Goal: Transaction & Acquisition: Subscribe to service/newsletter

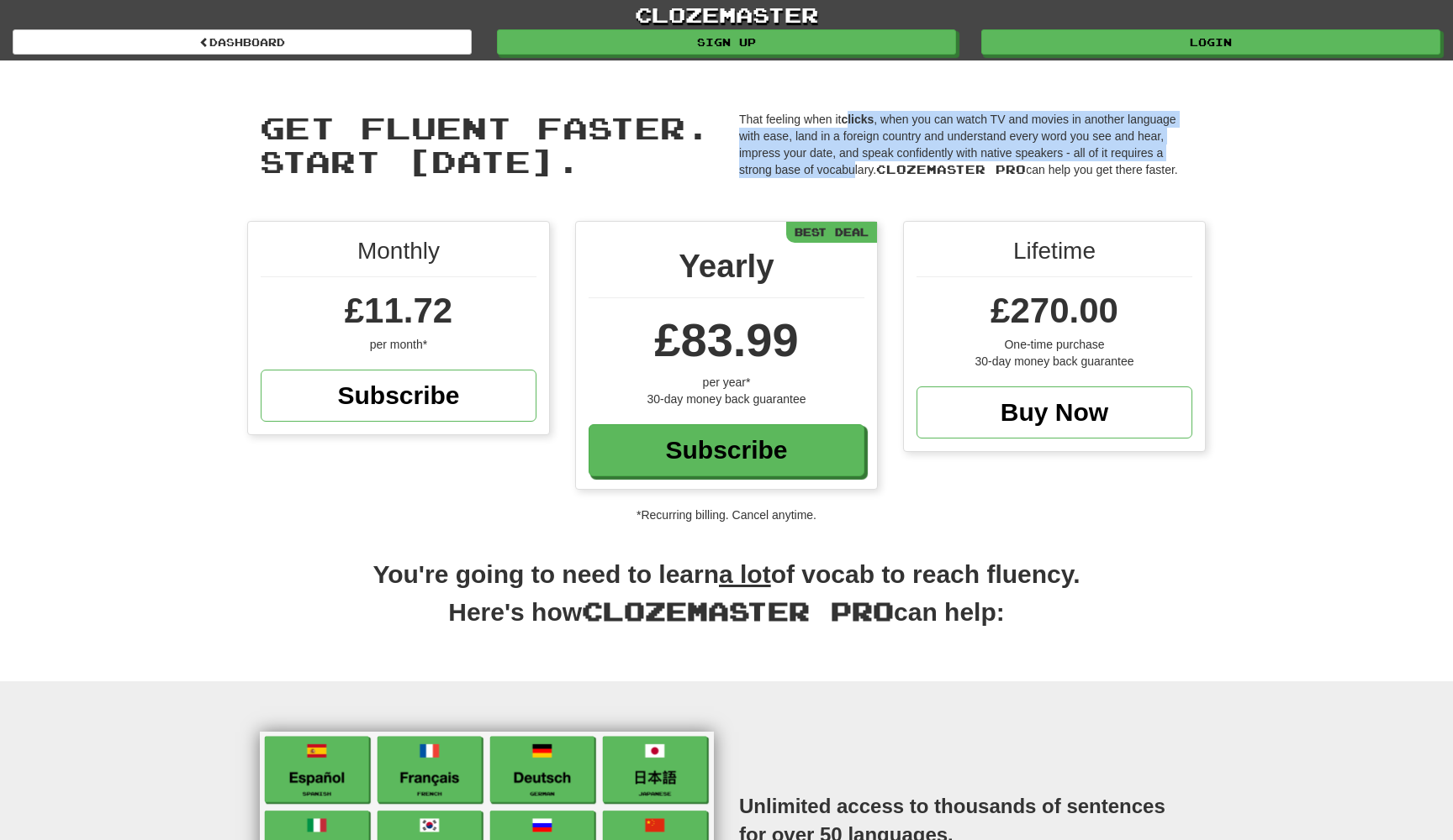
drag, startPoint x: 854, startPoint y: 155, endPoint x: 852, endPoint y: 116, distance: 39.1
click at [852, 116] on p "That feeling when it clicks , when you can watch TV and movies in another langu…" at bounding box center [966, 144] width 454 height 67
click at [852, 116] on strong "clicks" at bounding box center [857, 119] width 33 height 14
drag, startPoint x: 852, startPoint y: 116, endPoint x: 858, endPoint y: 182, distance: 66.3
click at [858, 182] on div "That feeling when it clicks , when you can watch TV and movies in another langu…" at bounding box center [966, 149] width 479 height 76
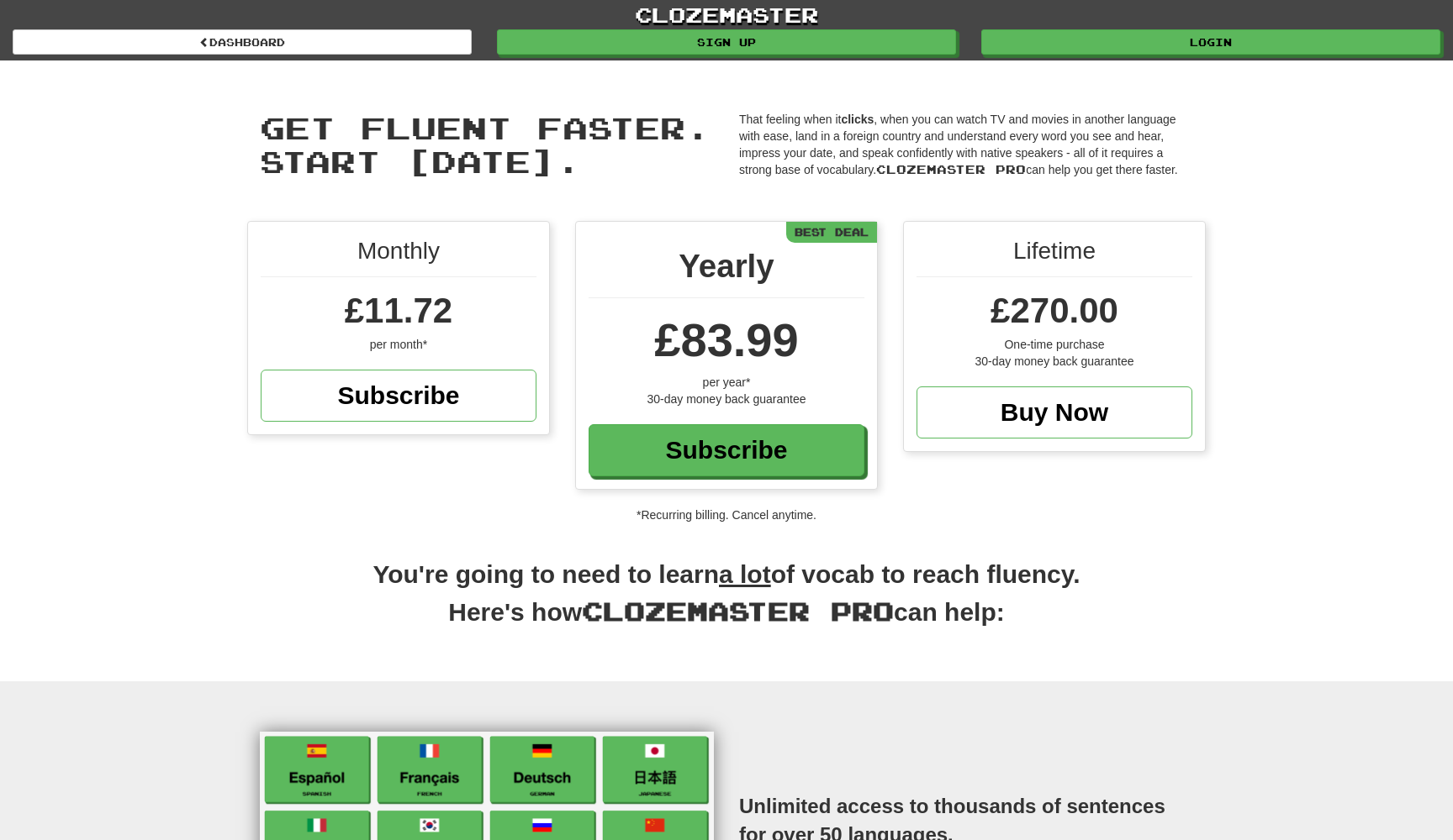
click at [858, 170] on p "That feeling when it clicks , when you can watch TV and movies in another langu…" at bounding box center [966, 144] width 454 height 67
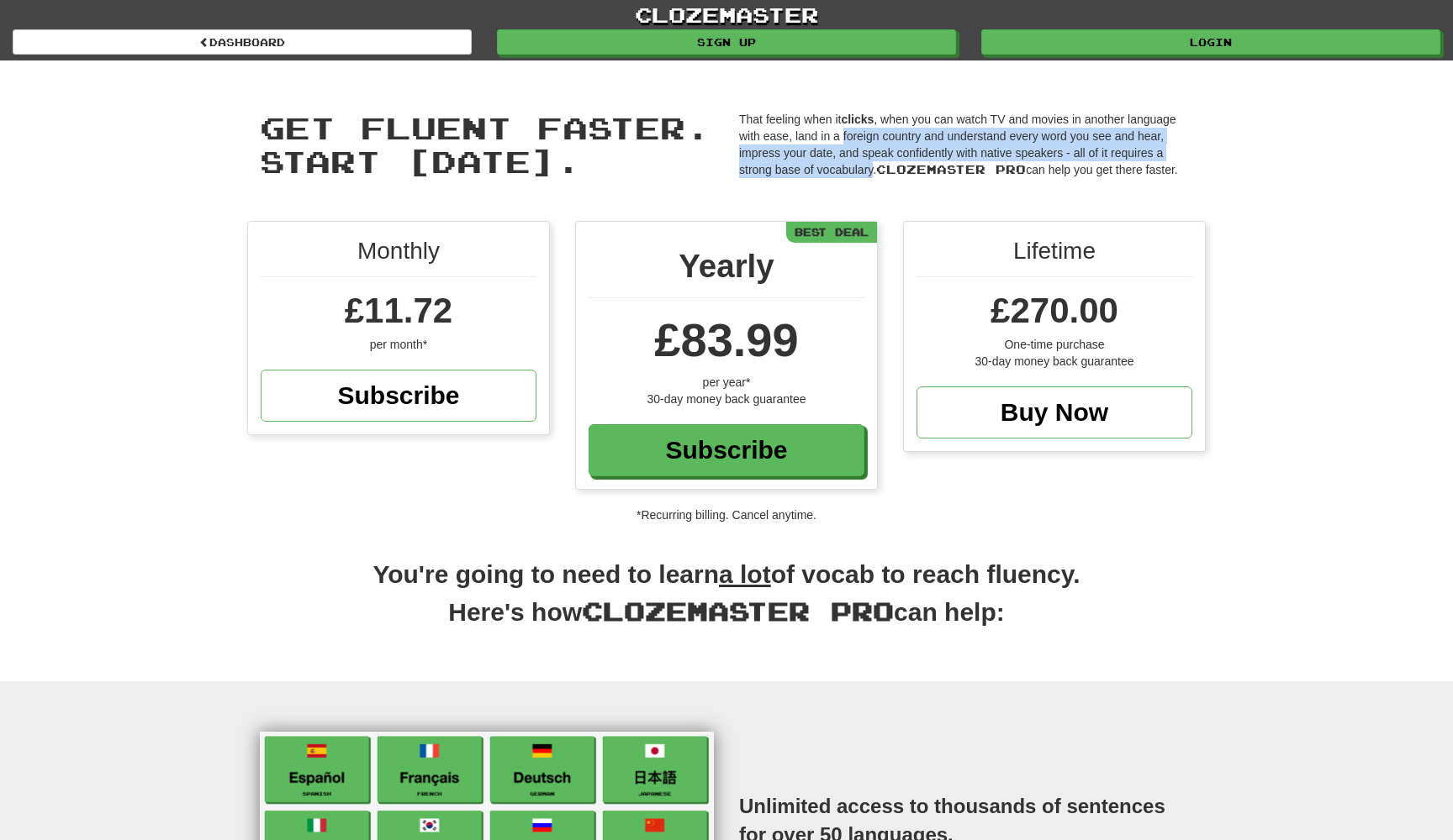
drag, startPoint x: 858, startPoint y: 170, endPoint x: 856, endPoint y: 130, distance: 40.0
click at [856, 130] on p "That feeling when it clicks , when you can watch TV and movies in another langu…" at bounding box center [966, 144] width 454 height 67
drag, startPoint x: 856, startPoint y: 119, endPoint x: 864, endPoint y: 165, distance: 46.7
click at [864, 163] on p "That feeling when it clicks , when you can watch TV and movies in another langu…" at bounding box center [966, 144] width 454 height 67
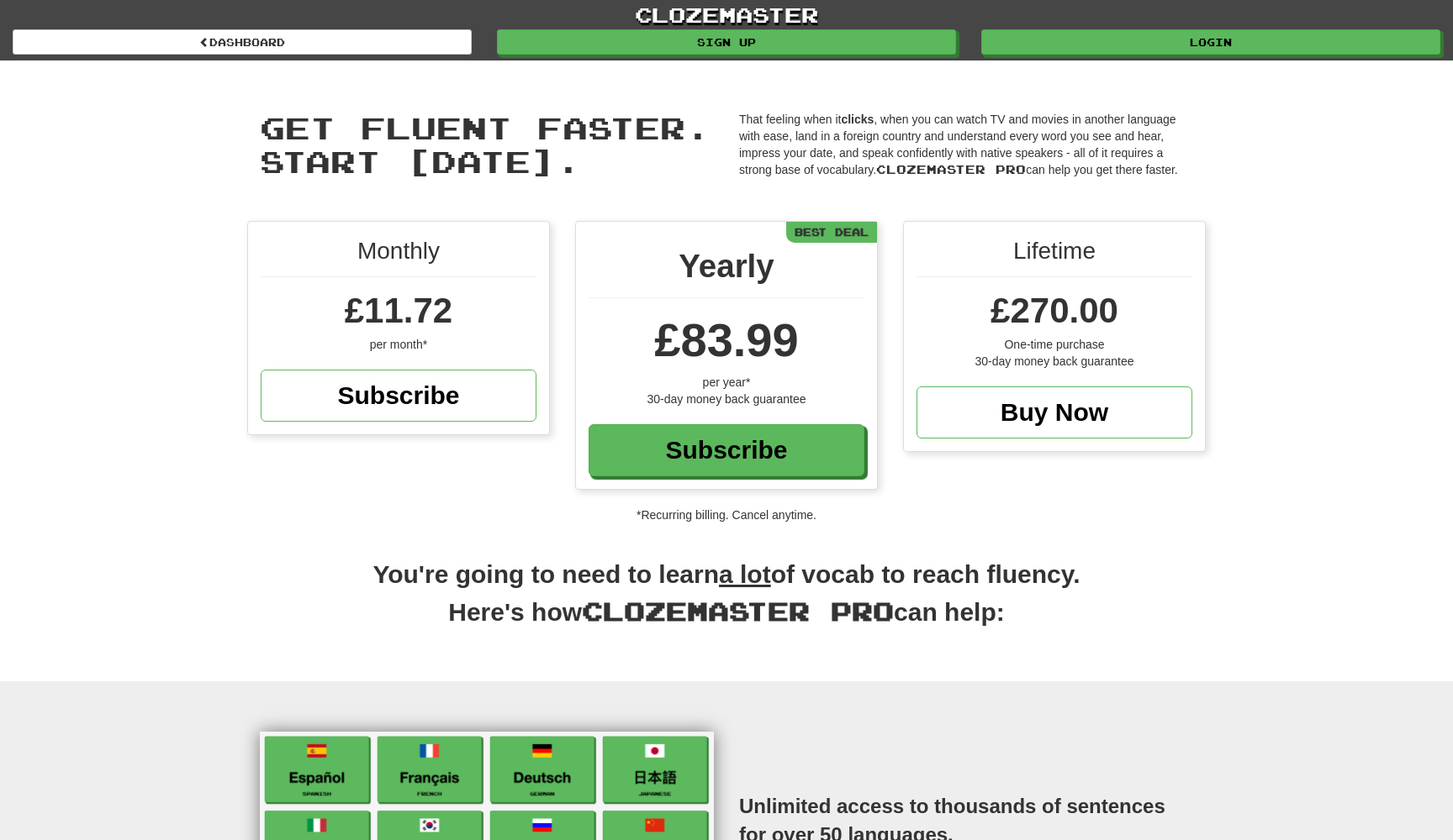
click at [864, 167] on p "That feeling when it clicks , when you can watch TV and movies in another langu…" at bounding box center [966, 144] width 454 height 67
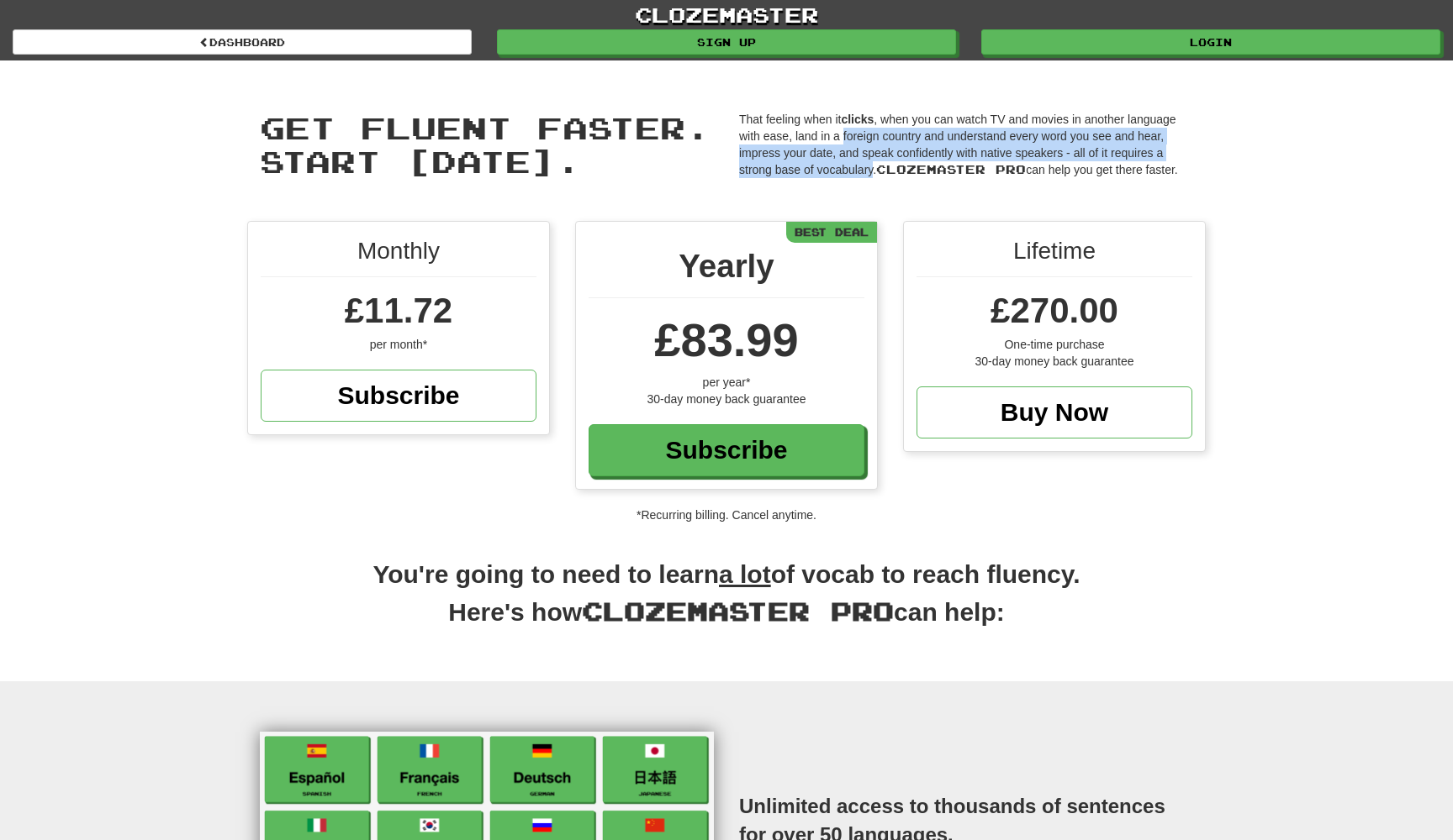
drag, startPoint x: 864, startPoint y: 167, endPoint x: 864, endPoint y: 125, distance: 42.0
click at [864, 125] on p "That feeling when it clicks , when you can watch TV and movies in another langu…" at bounding box center [966, 144] width 454 height 67
click at [864, 125] on strong "clicks" at bounding box center [857, 119] width 33 height 14
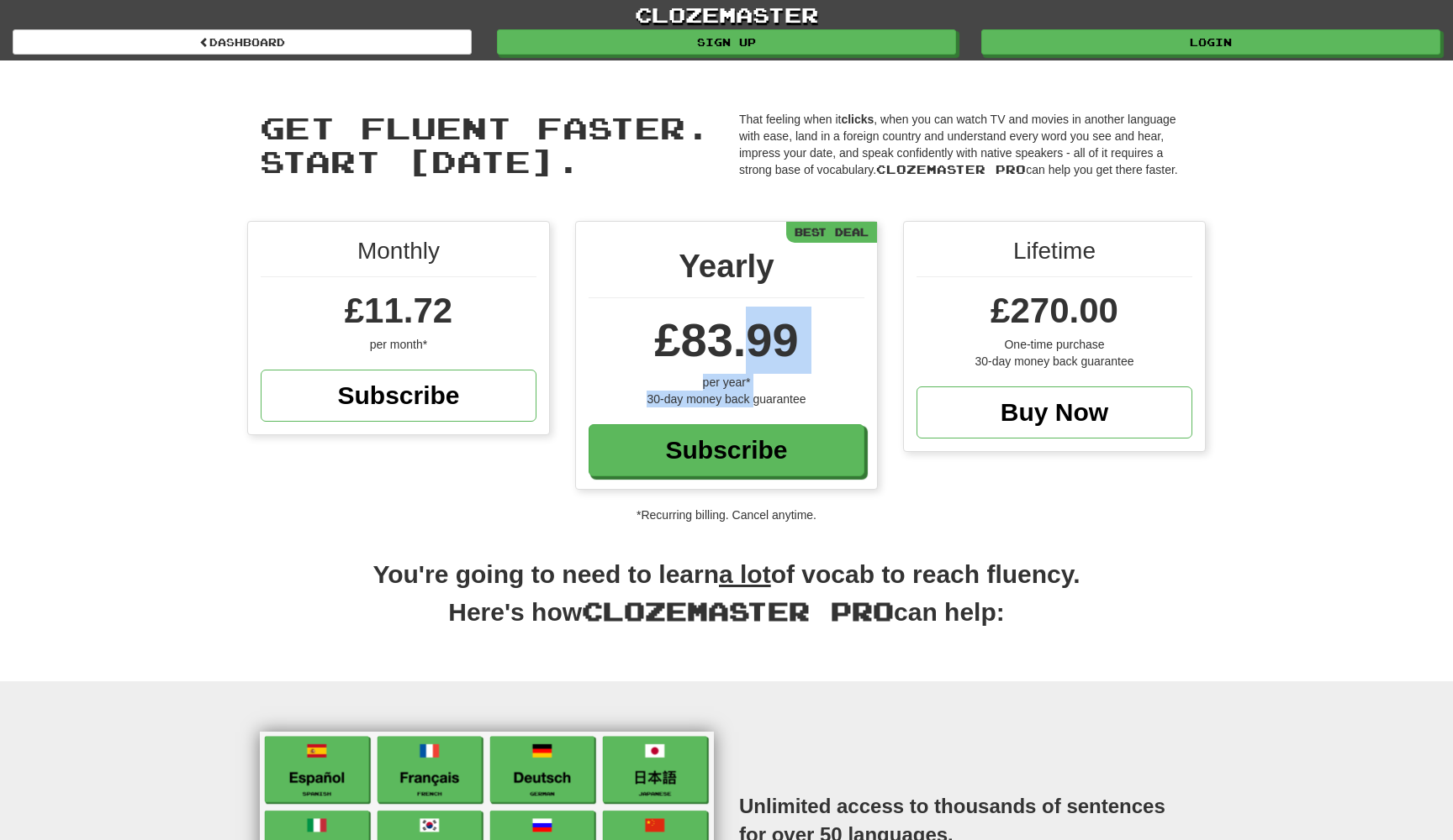
drag, startPoint x: 755, startPoint y: 392, endPoint x: 755, endPoint y: 362, distance: 30.0
click at [755, 362] on div "Yearly £83.99 per year* 30-day money back guarantee Subscribe Best Deal" at bounding box center [726, 355] width 301 height 267
click at [762, 396] on div "30-day money back guarantee" at bounding box center [726, 399] width 276 height 17
drag, startPoint x: 762, startPoint y: 405, endPoint x: 746, endPoint y: 384, distance: 26.4
click at [747, 385] on div "Yearly £83.99 per year* 30-day money back guarantee Subscribe Best Deal" at bounding box center [726, 355] width 301 height 267
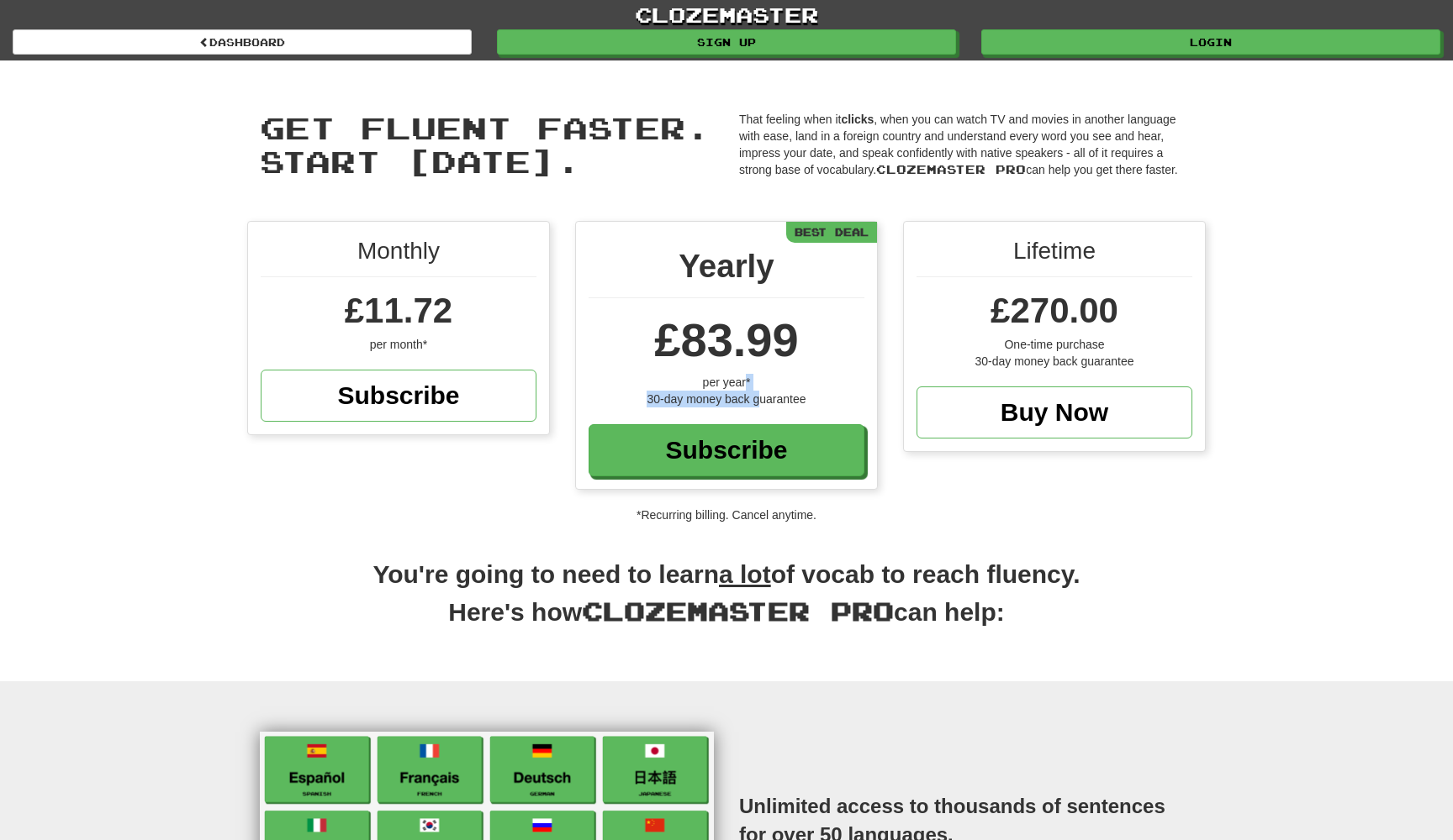
click at [746, 384] on div "per year*" at bounding box center [726, 382] width 276 height 17
drag, startPoint x: 746, startPoint y: 384, endPoint x: 773, endPoint y: 399, distance: 30.9
click at [764, 398] on div "Yearly £83.99 per year* 30-day money back guarantee Subscribe Best Deal" at bounding box center [726, 355] width 301 height 267
click at [773, 399] on div "30-day money back guarantee" at bounding box center [726, 399] width 276 height 17
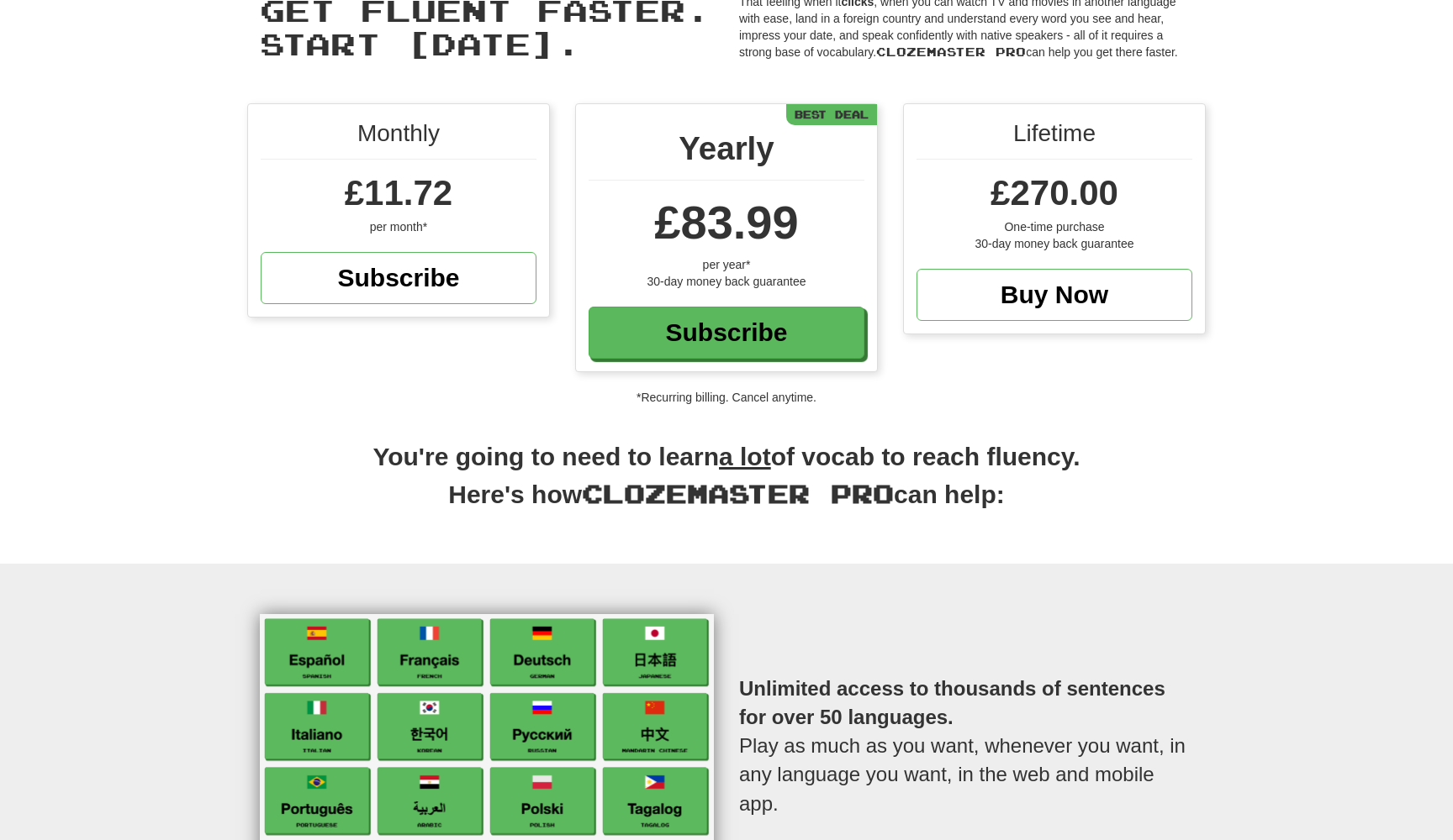
scroll to position [107, 0]
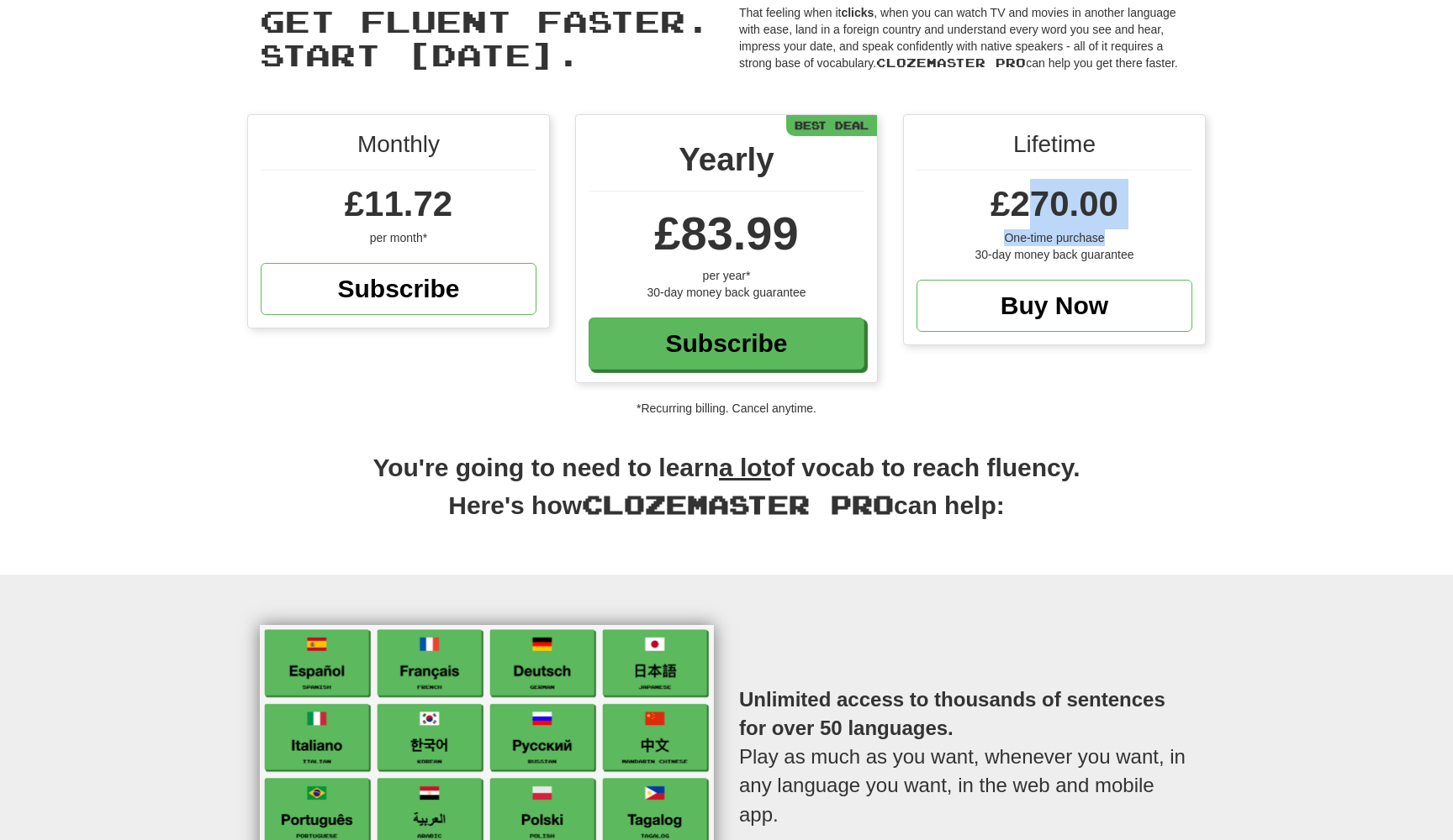
drag, startPoint x: 1046, startPoint y: 245, endPoint x: 1024, endPoint y: 197, distance: 52.8
click at [1025, 198] on div "Lifetime £270.00 One-time purchase 30-day money back guarantee Buy Now" at bounding box center [1054, 229] width 301 height 229
click at [1024, 197] on span "£270.00" at bounding box center [1054, 204] width 128 height 40
drag, startPoint x: 1024, startPoint y: 146, endPoint x: 1023, endPoint y: 242, distance: 96.0
click at [1023, 242] on div "Lifetime £270.00 One-time purchase 30-day money back guarantee Buy Now" at bounding box center [1054, 229] width 301 height 229
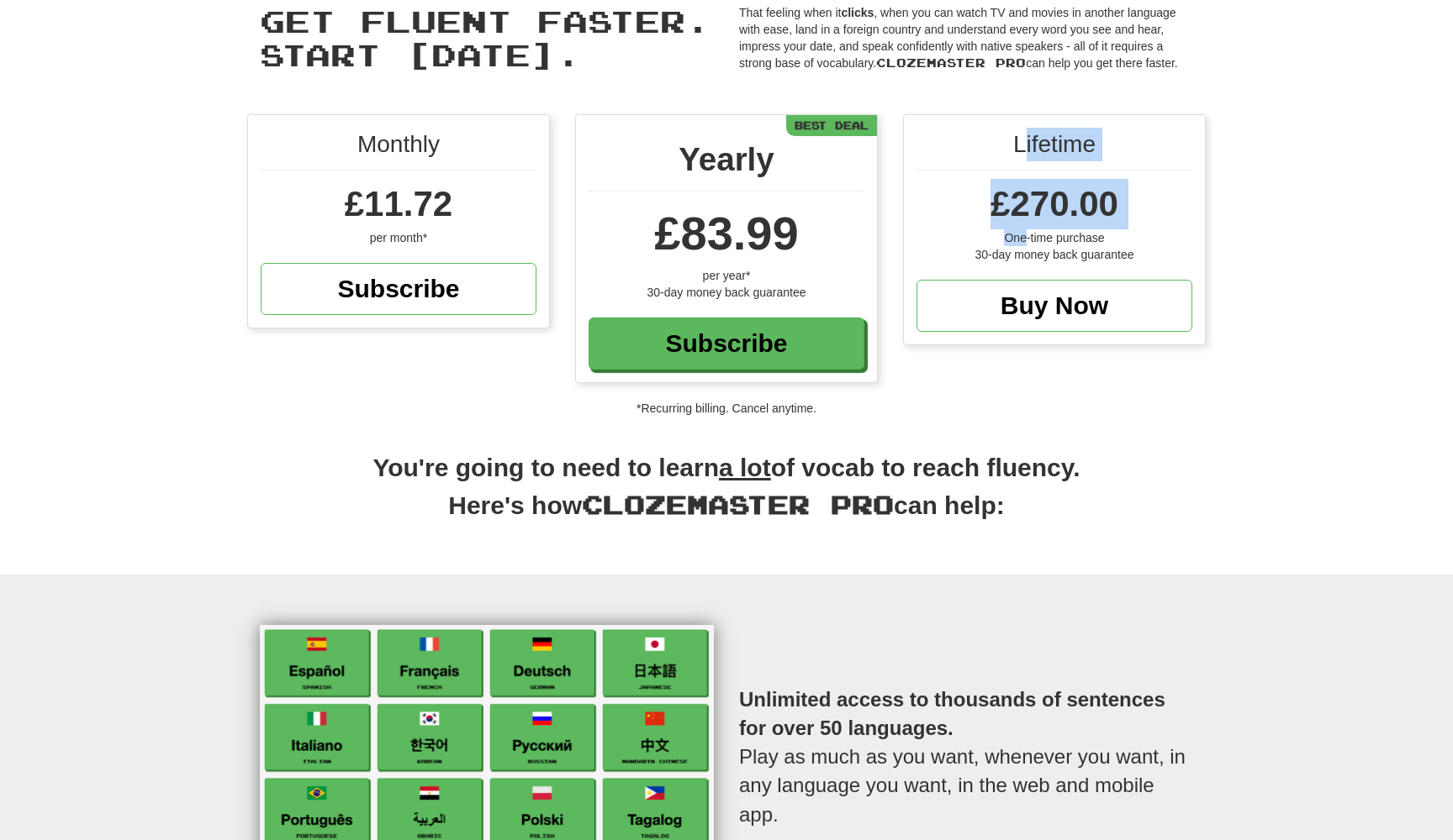
click at [1022, 243] on div "One-time purchase" at bounding box center [1053, 238] width 276 height 17
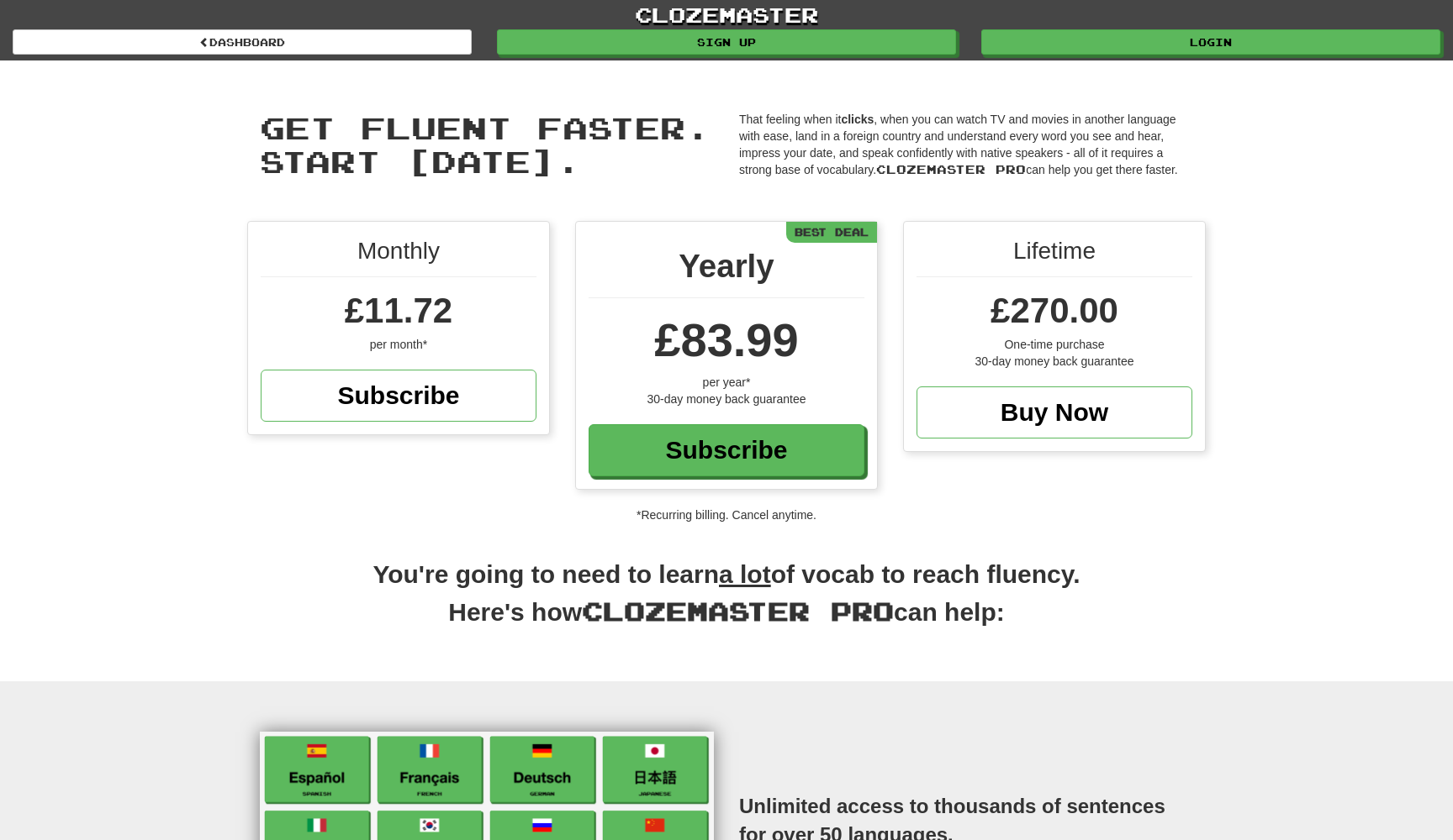
scroll to position [0, 0]
